Goal: Task Accomplishment & Management: Manage account settings

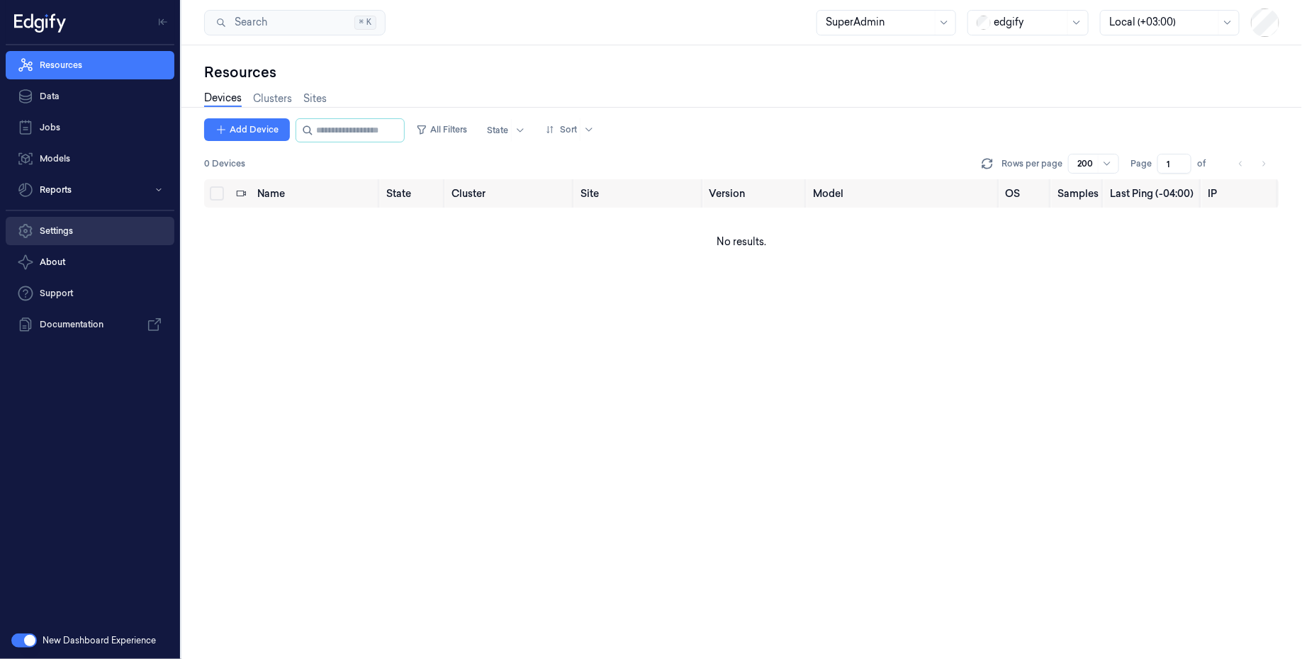
click at [53, 235] on link "Settings" at bounding box center [90, 231] width 169 height 28
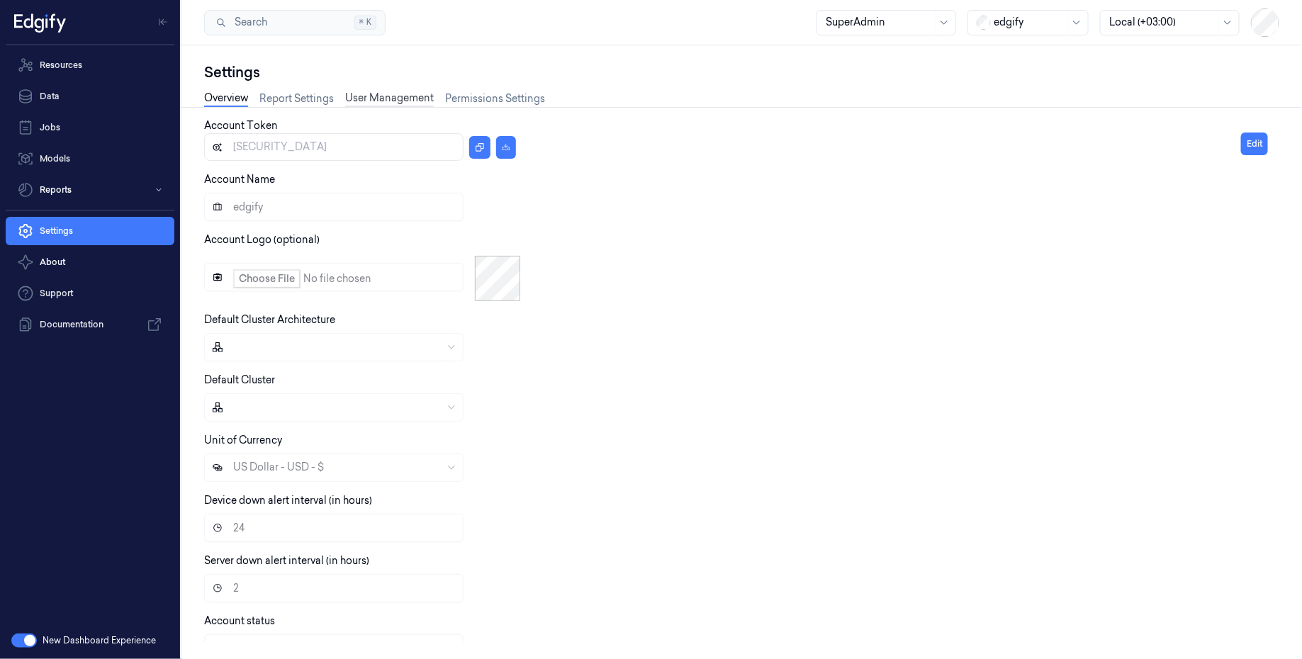
click at [391, 96] on link "User Management" at bounding box center [389, 99] width 89 height 16
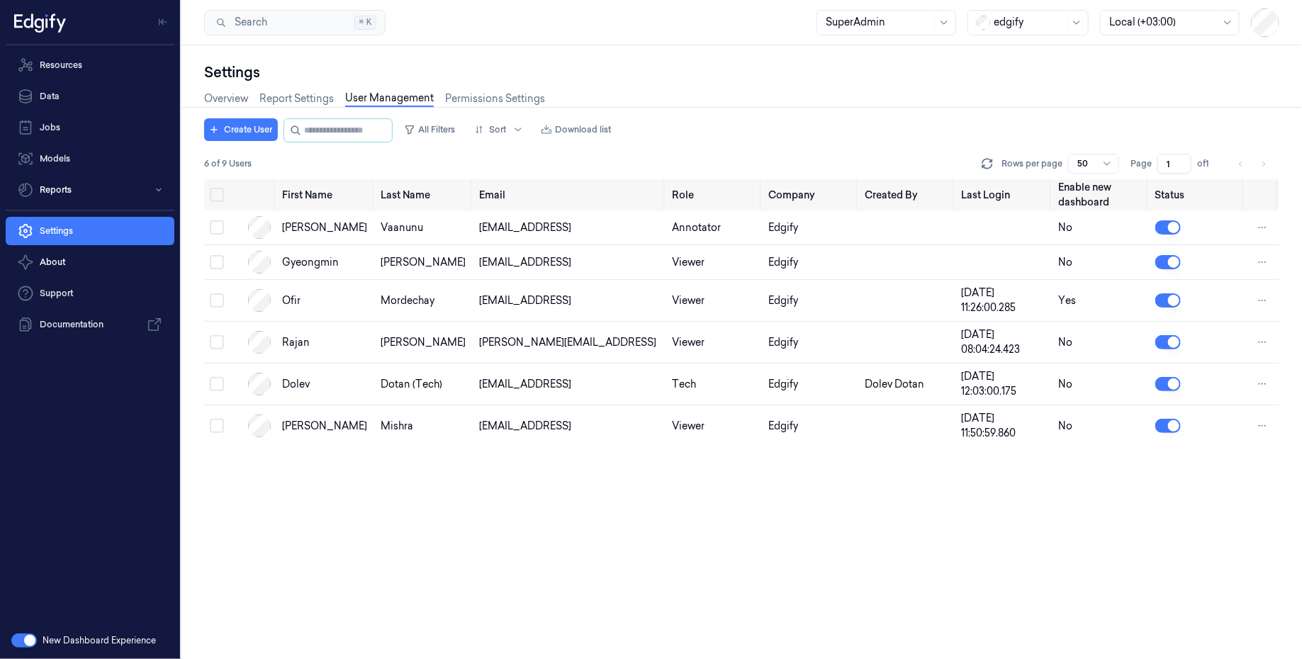
click at [1018, 26] on div at bounding box center [1028, 22] width 71 height 15
click at [1022, 101] on div "GiantEagle" at bounding box center [1014, 100] width 73 height 15
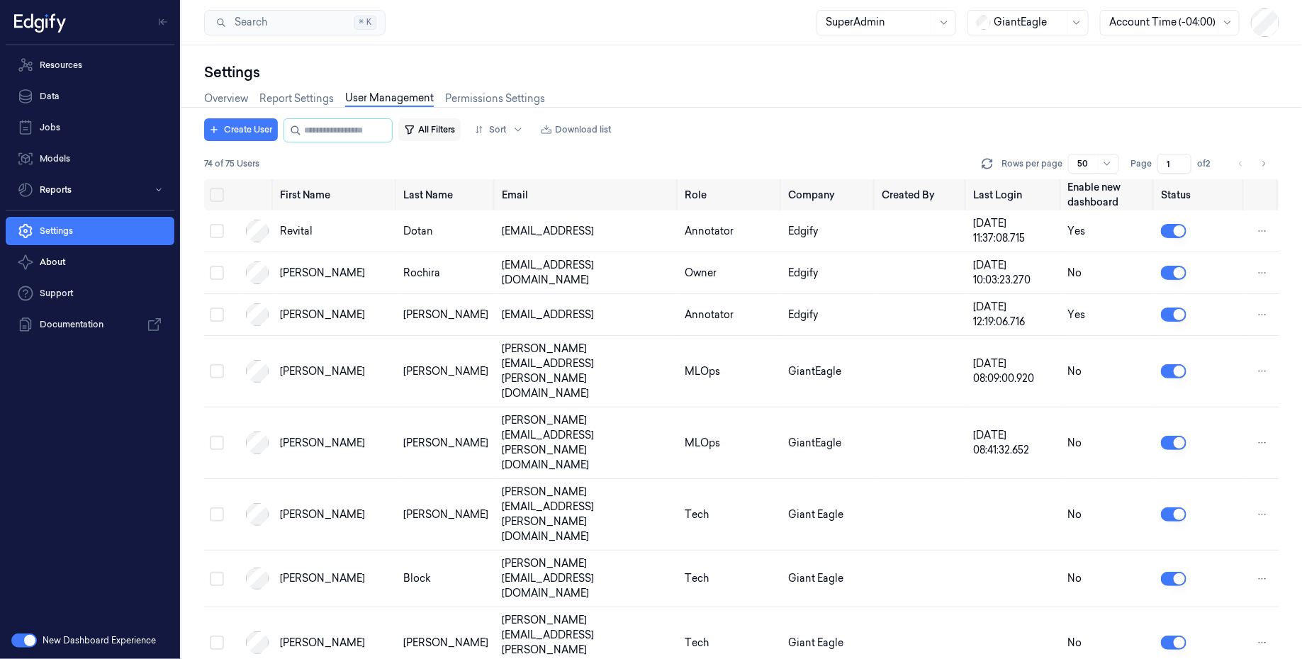
click at [453, 134] on button "All Filters" at bounding box center [429, 129] width 62 height 23
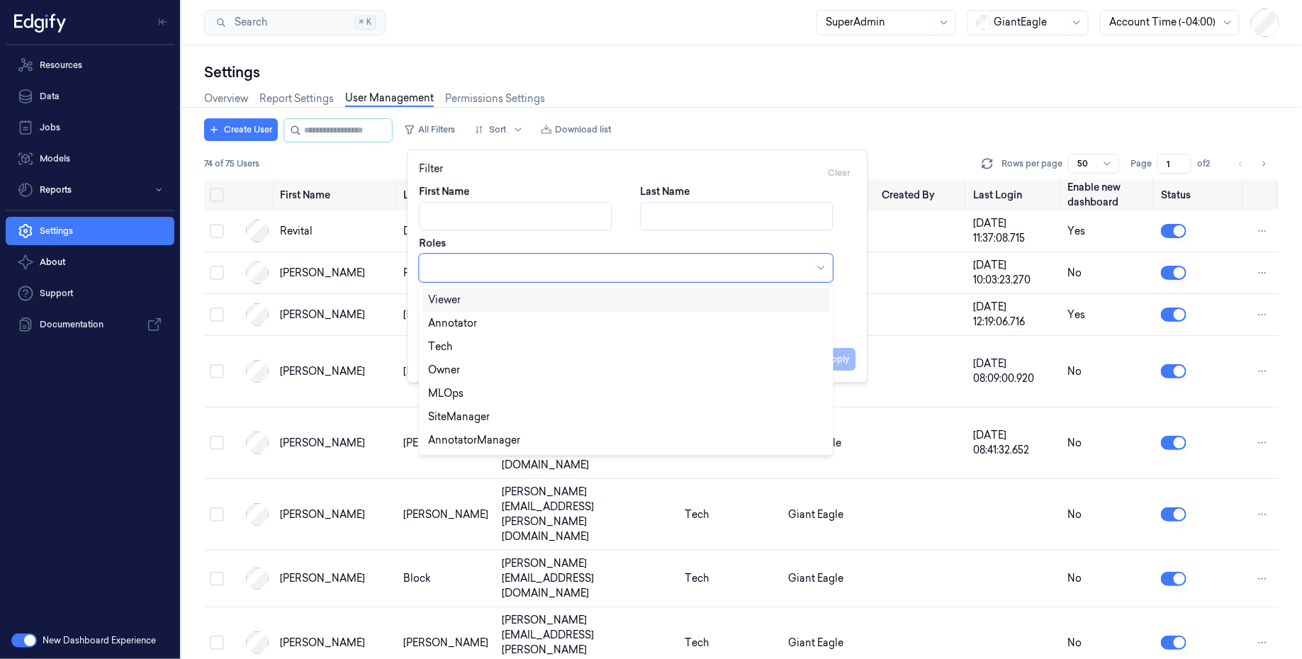
click at [475, 271] on div at bounding box center [618, 268] width 380 height 15
click at [478, 444] on div "AnnotatorManager" at bounding box center [474, 440] width 92 height 15
click at [480, 326] on div "Annotator" at bounding box center [626, 323] width 396 height 15
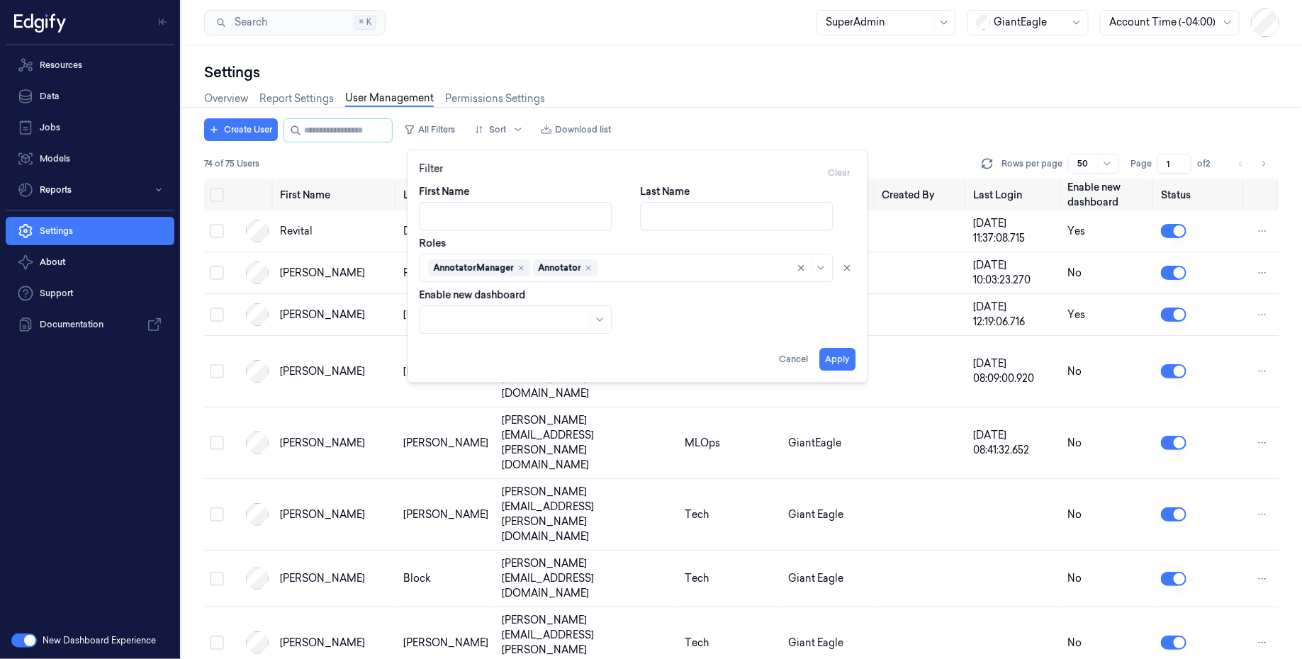
click at [843, 327] on div "First Name Last Name Roles AnnotatorManager Annotator Enable new dashboard" at bounding box center [637, 258] width 436 height 149
click at [840, 362] on button "Apply" at bounding box center [837, 359] width 36 height 23
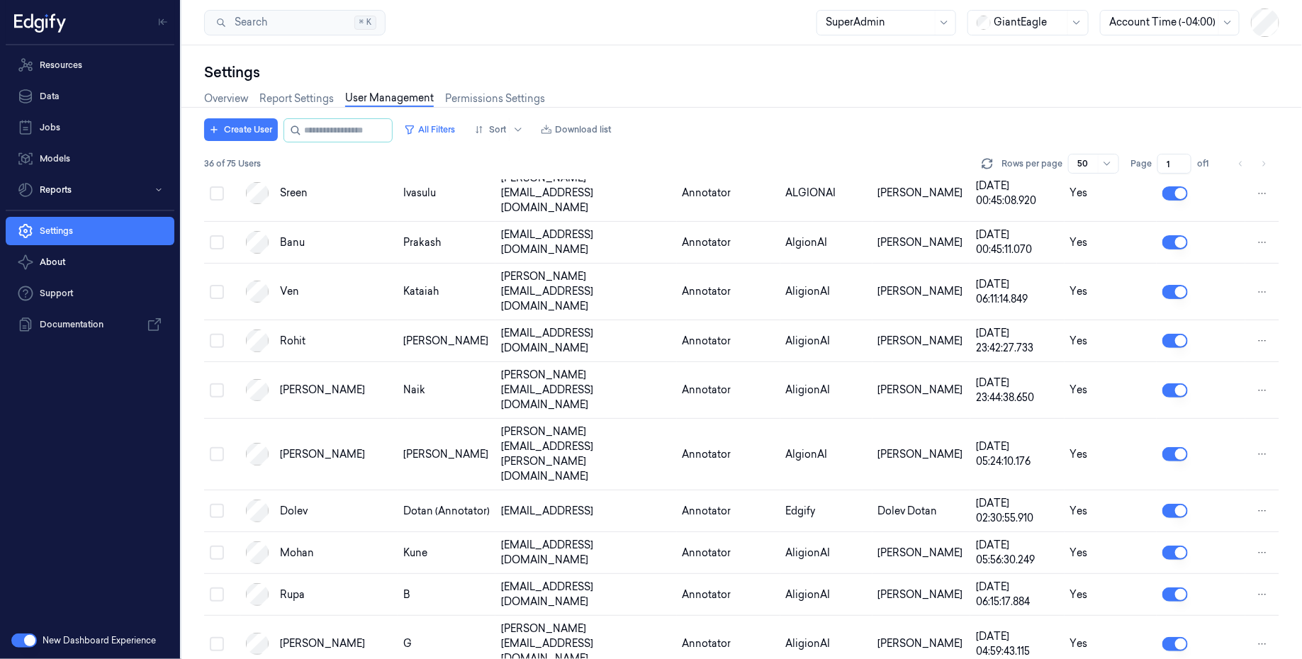
scroll to position [1021, 0]
